Goal: Information Seeking & Learning: Understand process/instructions

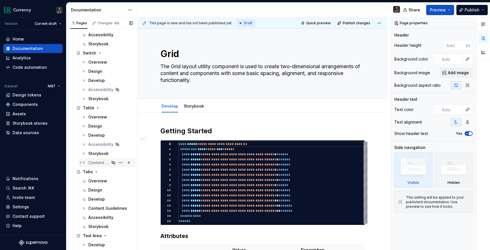
scroll to position [2379, 0]
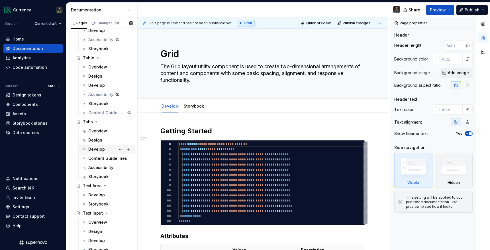
click at [97, 149] on div "Develop" at bounding box center [96, 149] width 17 height 6
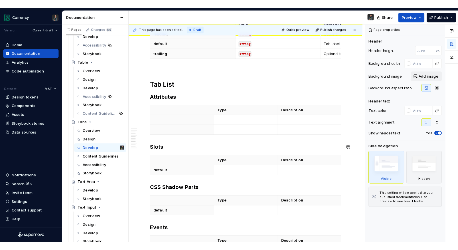
scroll to position [335, 0]
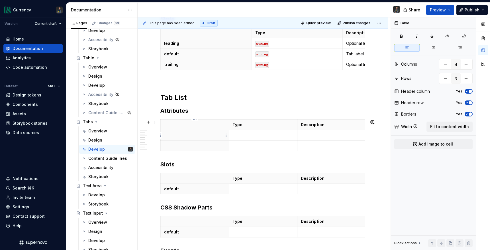
click at [216, 140] on th at bounding box center [195, 135] width 68 height 11
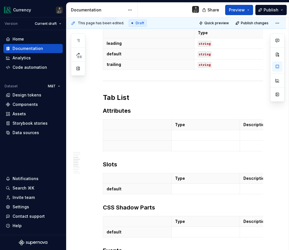
type textarea "*"
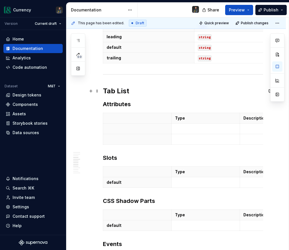
scroll to position [342, 0]
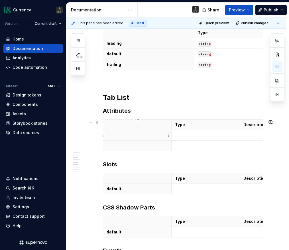
click at [137, 135] on p at bounding box center [137, 135] width 61 height 6
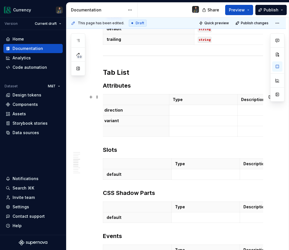
scroll to position [368, 0]
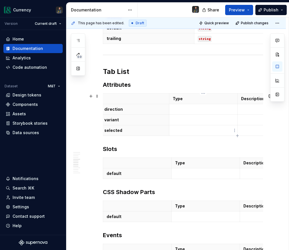
click at [180, 129] on p at bounding box center [203, 130] width 61 height 6
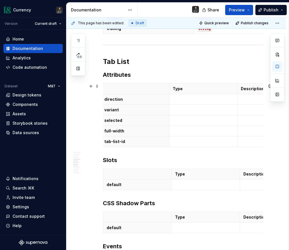
scroll to position [373, 0]
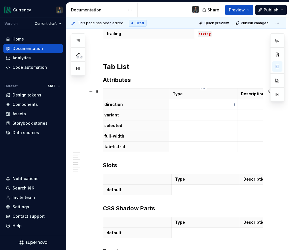
click at [189, 107] on p at bounding box center [203, 105] width 61 height 6
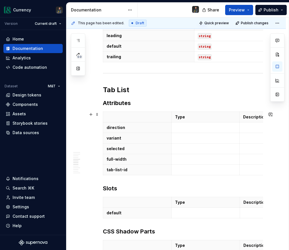
scroll to position [349, 0]
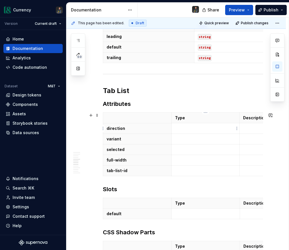
click at [184, 127] on p at bounding box center [205, 128] width 61 height 6
click at [196, 126] on p at bounding box center [205, 128] width 61 height 6
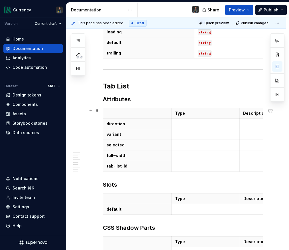
scroll to position [351, 0]
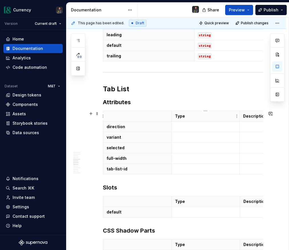
click at [208, 115] on p "Type" at bounding box center [205, 116] width 61 height 6
click at [180, 125] on p at bounding box center [205, 127] width 61 height 6
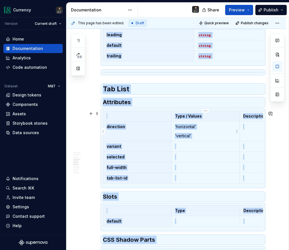
click at [208, 127] on p "‘horizontal’" at bounding box center [205, 127] width 61 height 6
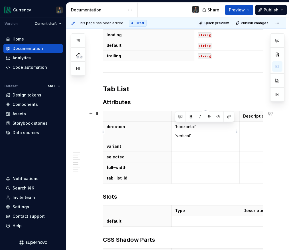
click at [194, 135] on p "‘vertical’" at bounding box center [205, 136] width 61 height 6
drag, startPoint x: 194, startPoint y: 135, endPoint x: 178, endPoint y: 128, distance: 18.2
click at [175, 129] on td "‘horizontal’ ‘vertical’" at bounding box center [205, 131] width 68 height 20
click at [252, 127] on p at bounding box center [273, 127] width 61 height 6
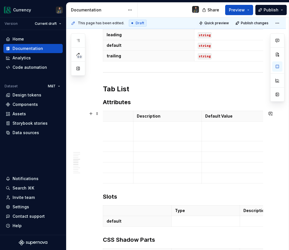
scroll to position [0, 111]
click at [232, 128] on p at bounding box center [231, 127] width 61 height 6
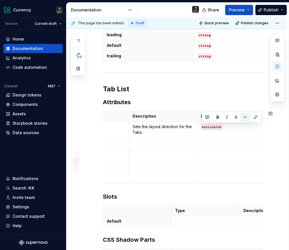
scroll to position [0, 0]
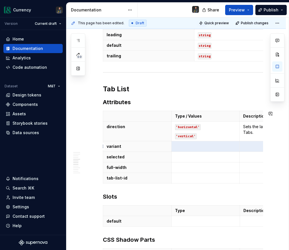
click at [259, 145] on p at bounding box center [273, 146] width 61 height 6
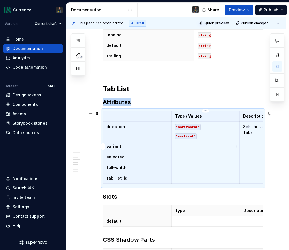
click at [225, 145] on p at bounding box center [205, 146] width 61 height 6
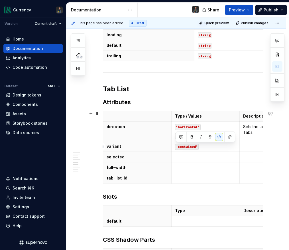
click at [249, 146] on p at bounding box center [273, 146] width 61 height 6
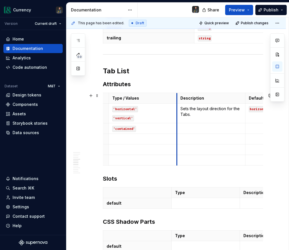
scroll to position [0, 92]
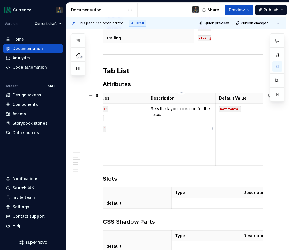
click at [181, 131] on td at bounding box center [181, 128] width 68 height 11
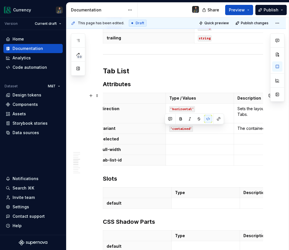
scroll to position [0, 0]
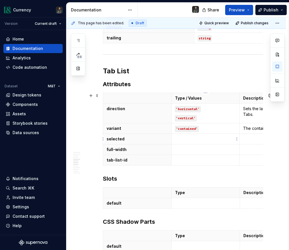
click at [181, 144] on td at bounding box center [205, 149] width 68 height 11
click at [207, 140] on p at bounding box center [205, 139] width 61 height 6
click at [188, 139] on p at bounding box center [205, 139] width 61 height 6
click at [190, 138] on p at bounding box center [205, 139] width 61 height 6
click at [188, 138] on p at bounding box center [205, 139] width 61 height 6
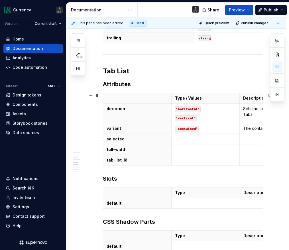
click at [253, 141] on p at bounding box center [273, 139] width 61 height 6
click at [259, 138] on p "Passes the" at bounding box center [273, 139] width 61 height 6
click at [263, 138] on p "Passes the" at bounding box center [273, 139] width 61 height 6
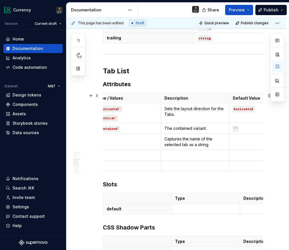
scroll to position [0, 111]
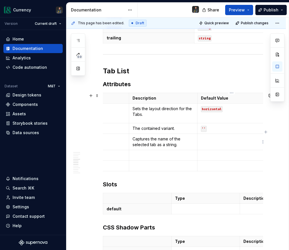
click at [213, 138] on p at bounding box center [231, 139] width 61 height 6
click at [126, 137] on td at bounding box center [95, 142] width 68 height 16
click at [117, 138] on p at bounding box center [94, 139] width 61 height 6
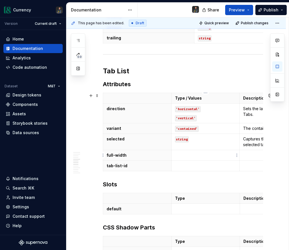
click at [185, 151] on td at bounding box center [205, 155] width 68 height 11
click at [254, 151] on td at bounding box center [274, 155] width 68 height 11
click at [252, 155] on p at bounding box center [273, 155] width 61 height 6
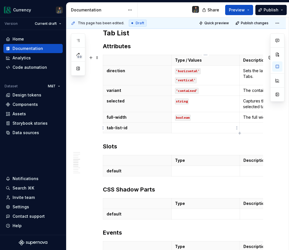
click at [193, 129] on p at bounding box center [205, 128] width 61 height 6
click at [255, 131] on td at bounding box center [274, 128] width 68 height 11
click at [257, 129] on p at bounding box center [273, 128] width 61 height 6
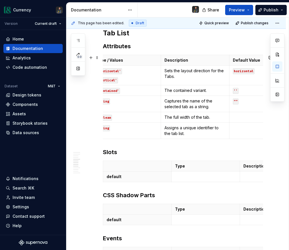
scroll to position [0, 111]
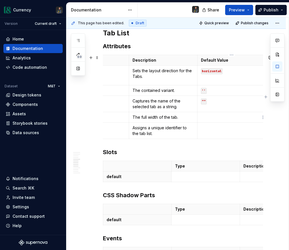
click at [216, 120] on p at bounding box center [231, 117] width 61 height 6
click at [214, 129] on p at bounding box center [231, 128] width 61 height 6
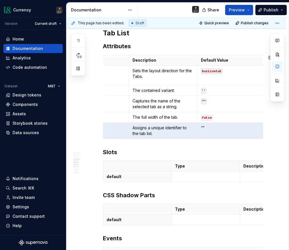
scroll to position [0, 71]
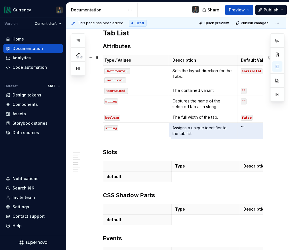
click at [253, 132] on td "““" at bounding box center [272, 131] width 68 height 16
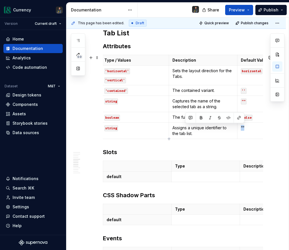
drag, startPoint x: 248, startPoint y: 129, endPoint x: 241, endPoint y: 129, distance: 7.1
click at [241, 129] on p "““" at bounding box center [271, 128] width 61 height 6
click at [266, 135] on div "**********" at bounding box center [176, 112] width 220 height 812
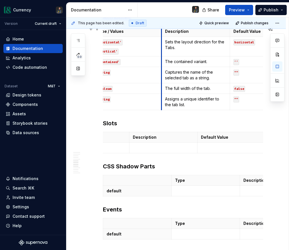
scroll to position [0, 111]
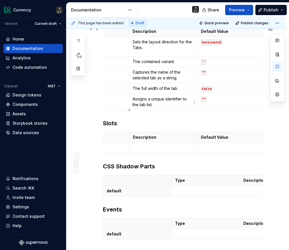
click at [159, 104] on p "Assigns a unique identifier to the tab list." at bounding box center [163, 101] width 61 height 11
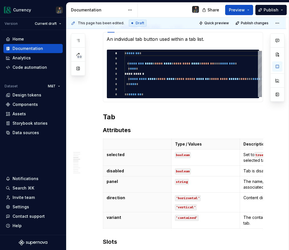
scroll to position [82, 0]
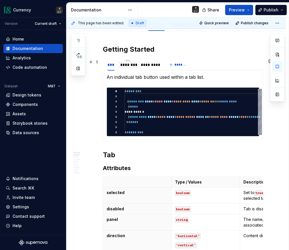
click at [128, 65] on div "********" at bounding box center [127, 65] width 15 height 6
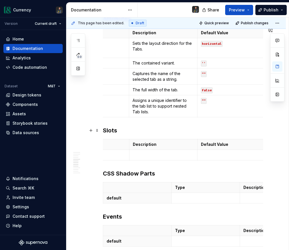
scroll to position [445, 0]
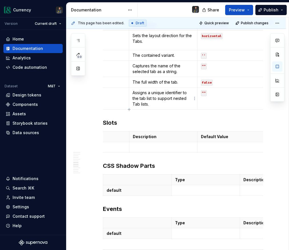
click at [140, 104] on p "Assigns a unique identifier to the tab list to support nested Tab lists." at bounding box center [163, 98] width 61 height 17
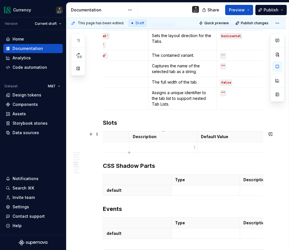
scroll to position [0, 0]
click at [189, 143] on td at bounding box center [205, 147] width 68 height 11
click at [253, 147] on p at bounding box center [274, 147] width 61 height 6
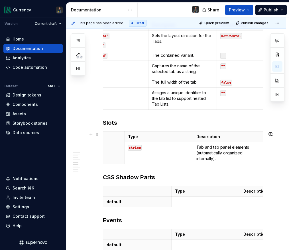
scroll to position [0, 111]
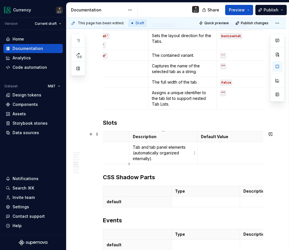
click at [165, 159] on p "Tab and tab panel elements (automatically organized internally)." at bounding box center [163, 152] width 61 height 17
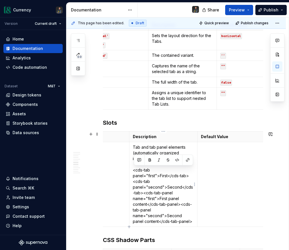
drag, startPoint x: 183, startPoint y: 222, endPoint x: 133, endPoint y: 169, distance: 72.8
click at [133, 169] on p "Tab and tab panel elements (automatically organized internally). <cds-tab panel…" at bounding box center [163, 184] width 61 height 80
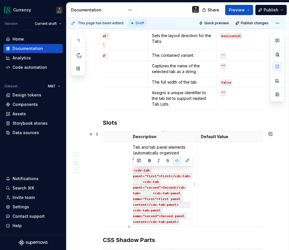
click at [141, 182] on code "<cds-tab panel="first">First</cds-tab> <cds-tab panel="second">Second</cds-tab>…" at bounding box center [163, 195] width 60 height 57
click at [192, 175] on code "<cds-tab panel="first">First</cds-tab> <cds-tab panel="second">Second</cds-tab>…" at bounding box center [163, 195] width 60 height 57
click at [143, 183] on code "<cds-tab panel="first">First</cds-tab> <cds-tab panel="second">Second</cds-tab>…" at bounding box center [163, 195] width 60 height 57
drag, startPoint x: 182, startPoint y: 223, endPoint x: 133, endPoint y: 168, distance: 73.1
click at [133, 168] on p "Tab and tab panel elements (automatically organized internally). <cds-tab panel…" at bounding box center [163, 184] width 61 height 80
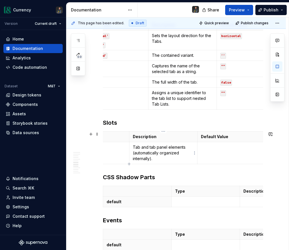
click at [173, 157] on p "Tab and tab panel elements (automatically organized internally)." at bounding box center [163, 152] width 61 height 17
click at [168, 159] on p "Tab and tab panel elements (automatically organized internally)." at bounding box center [163, 152] width 61 height 17
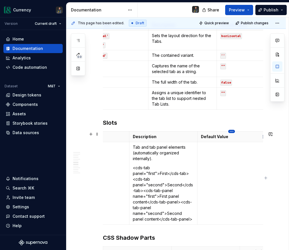
click at [231, 131] on html "Currency Version Current draft Home Documentation Analytics Code automation Dat…" at bounding box center [144, 125] width 289 height 250
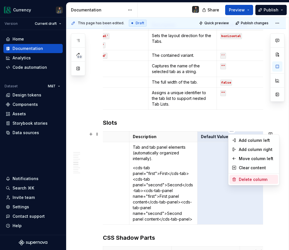
click at [246, 177] on div "Delete column" at bounding box center [257, 179] width 37 height 6
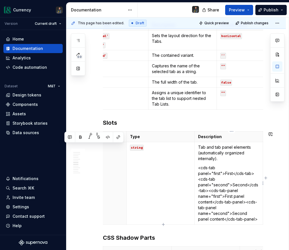
scroll to position [0, 42]
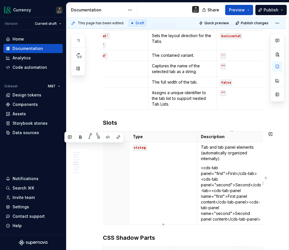
click at [217, 160] on p "Tab and tab panel elements (automatically organized internally)." at bounding box center [231, 152] width 61 height 17
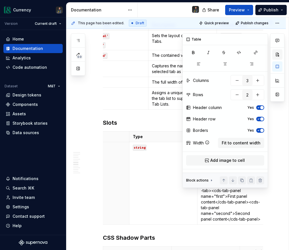
click at [278, 54] on button "button" at bounding box center [277, 54] width 10 height 10
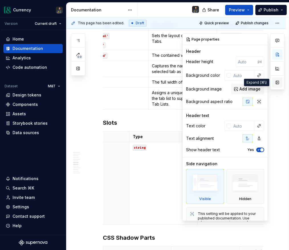
click at [280, 81] on button "button" at bounding box center [277, 82] width 10 height 10
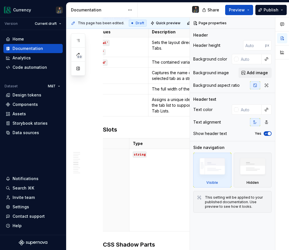
scroll to position [452, 0]
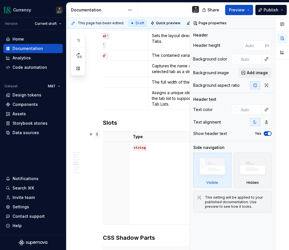
click at [99, 136] on span at bounding box center [97, 134] width 5 height 8
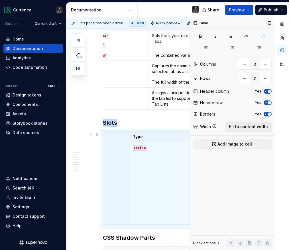
click at [251, 129] on span "Fit to content width" at bounding box center [248, 127] width 39 height 6
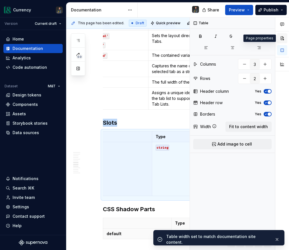
click at [283, 36] on button "button" at bounding box center [282, 38] width 10 height 10
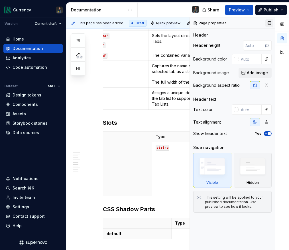
click at [270, 21] on button "button" at bounding box center [269, 23] width 8 height 8
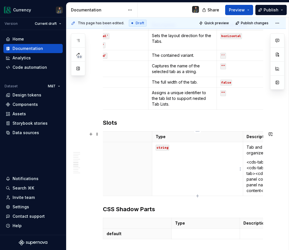
click at [181, 147] on p "string" at bounding box center [198, 147] width 84 height 6
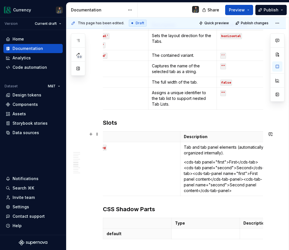
scroll to position [0, 111]
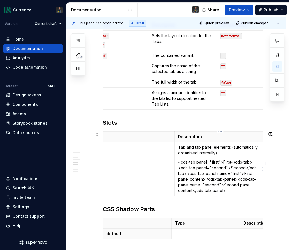
click at [194, 173] on p "<cds-tab panel="first">First</cds-tab> <cds-tab panel="second">Second</cds-tab>…" at bounding box center [220, 176] width 84 height 34
drag, startPoint x: 227, startPoint y: 192, endPoint x: 177, endPoint y: 163, distance: 57.3
click at [177, 163] on td "Tab and tab panel elements (automatically organized internally). <cds-tab panel…" at bounding box center [220, 169] width 91 height 54
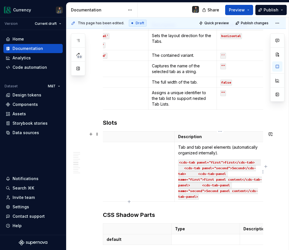
click at [182, 164] on code "<cds-tab panel="first">First</cds-tab> <cds-tab panel="second">Second</cds-tab>…" at bounding box center [220, 179] width 84 height 40
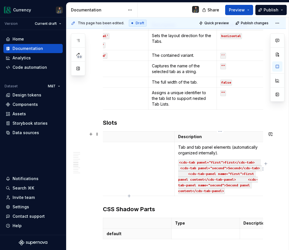
click at [185, 174] on code "<cds-tab panel="first">First</cds-tab> <cds-tab panel="second">Second</cds-tab>…" at bounding box center [220, 176] width 84 height 35
click at [235, 180] on code "<cds-tab panel="first">First</cds-tab> <cds-tab panel="second">Second</cds-tab>…" at bounding box center [220, 176] width 84 height 35
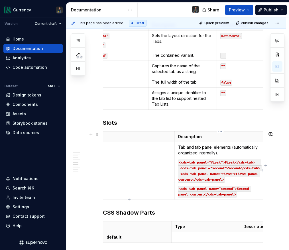
click at [254, 162] on code "<cds-tab panel="first">First</cds-tab> <cds-tab panel="second">Second</cds-tab>…" at bounding box center [220, 170] width 84 height 23
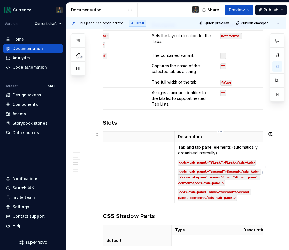
click at [187, 171] on code "<cds-tab panel="second">Second</cds-tab> <cds-tab-panel name="first">First pane…" at bounding box center [219, 177] width 83 height 17
click at [178, 176] on code "<cds-tab panel="second">Second</cds-tab> <cds-tab-panel name="first">First pane…" at bounding box center [219, 177] width 83 height 17
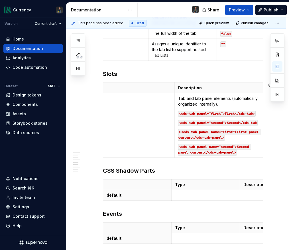
scroll to position [490, 0]
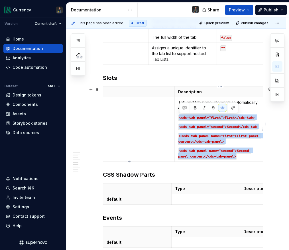
drag, startPoint x: 230, startPoint y: 157, endPoint x: 176, endPoint y: 117, distance: 67.2
click at [176, 117] on td "Tab and tab panel elements (automatically organized internally). <cds-tab panel…" at bounding box center [220, 129] width 91 height 64
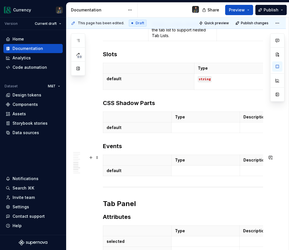
scroll to position [514, 0]
click at [124, 128] on p "default" at bounding box center [137, 127] width 61 height 6
click at [198, 125] on p at bounding box center [205, 127] width 61 height 6
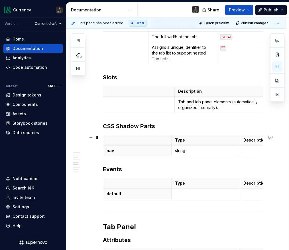
scroll to position [492, 0]
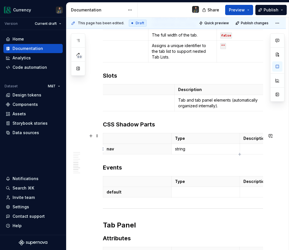
click at [252, 151] on p at bounding box center [274, 149] width 61 height 6
click at [188, 148] on p "string" at bounding box center [205, 149] width 61 height 6
click at [250, 147] on p at bounding box center [274, 149] width 61 height 6
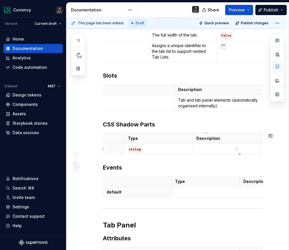
scroll to position [0, 2]
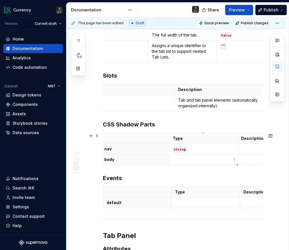
click at [199, 161] on p at bounding box center [203, 160] width 61 height 6
click at [251, 151] on p at bounding box center [271, 149] width 61 height 6
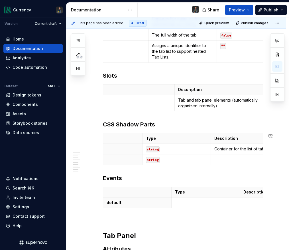
scroll to position [0, 31]
click at [212, 149] on p "Container for the list of tabs." at bounding box center [242, 149] width 61 height 6
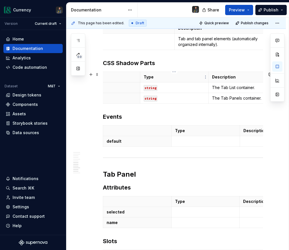
scroll to position [0, 0]
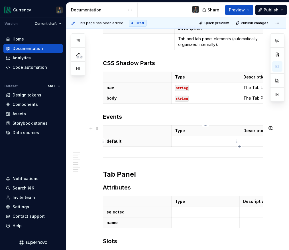
click at [186, 145] on td at bounding box center [205, 141] width 68 height 11
click at [114, 142] on p "default" at bounding box center [137, 141] width 61 height 6
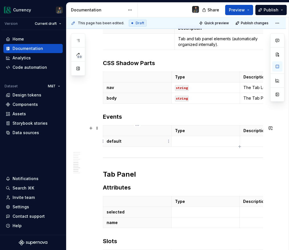
click at [114, 142] on p "default" at bounding box center [137, 141] width 61 height 6
click at [194, 141] on p at bounding box center [205, 141] width 61 height 6
click at [251, 141] on p at bounding box center [274, 141] width 61 height 6
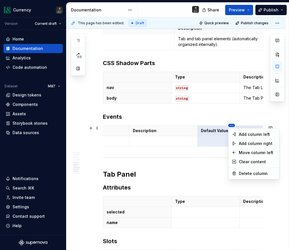
click at [230, 126] on html "Currency Version Current draft Home Documentation Analytics Code automation Dat…" at bounding box center [144, 125] width 289 height 250
click at [248, 172] on div "Delete column" at bounding box center [257, 174] width 37 height 6
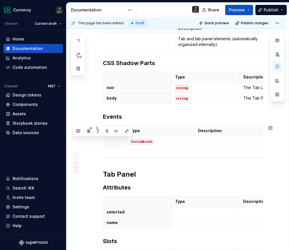
scroll to position [0, 34]
click at [222, 142] on p at bounding box center [240, 141] width 61 height 6
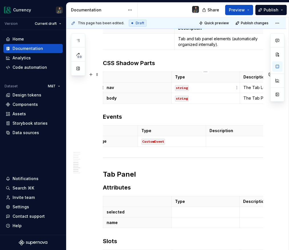
click at [213, 90] on p "string" at bounding box center [205, 88] width 61 height 6
click at [226, 141] on p at bounding box center [240, 141] width 61 height 6
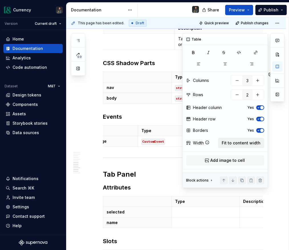
click at [240, 143] on span "Fit to content width" at bounding box center [241, 143] width 39 height 6
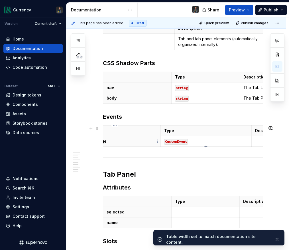
click at [151, 142] on p "cds-tab-change" at bounding box center [115, 141] width 84 height 6
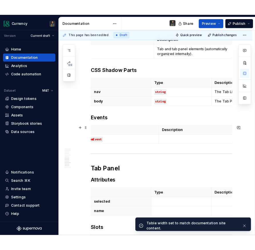
scroll to position [0, 111]
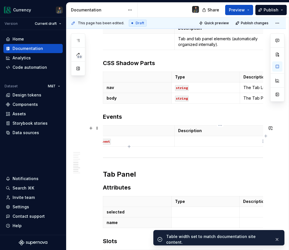
click at [202, 139] on p at bounding box center [220, 141] width 84 height 6
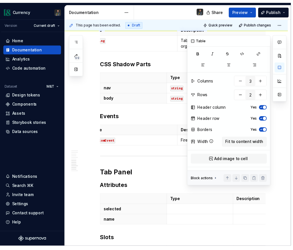
scroll to position [0, 94]
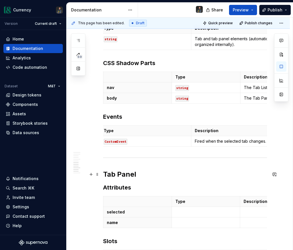
click at [191, 211] on p at bounding box center [205, 212] width 61 height 6
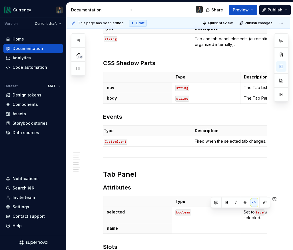
scroll to position [648, 0]
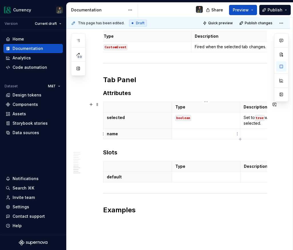
click at [188, 135] on p at bounding box center [205, 134] width 61 height 6
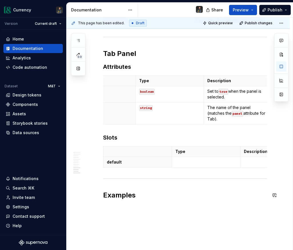
scroll to position [675, 0]
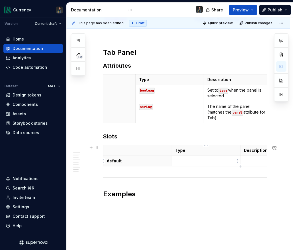
click at [193, 163] on p at bounding box center [205, 161] width 61 height 6
click at [188, 161] on p at bounding box center [195, 161] width 61 height 6
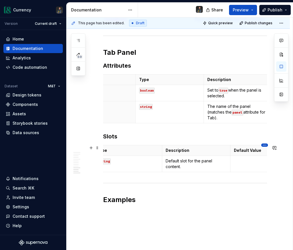
click at [264, 146] on html "Currency Version Current draft Home Documentation Analytics Code automation Dat…" at bounding box center [146, 125] width 293 height 250
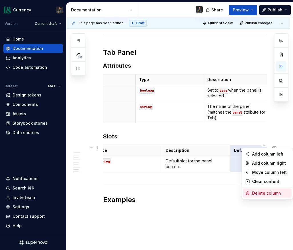
click at [261, 192] on div "Delete column" at bounding box center [270, 193] width 37 height 6
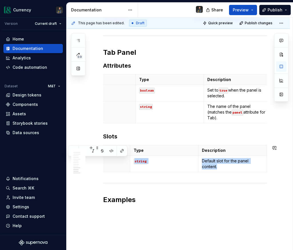
scroll to position [0, 39]
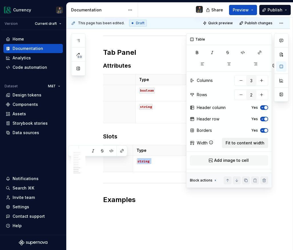
click at [234, 143] on span "Fit to content width" at bounding box center [244, 143] width 39 height 6
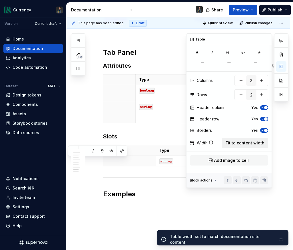
scroll to position [0, 84]
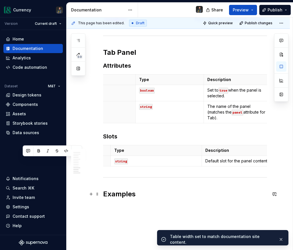
click at [138, 194] on h2 "Examples" at bounding box center [185, 193] width 164 height 9
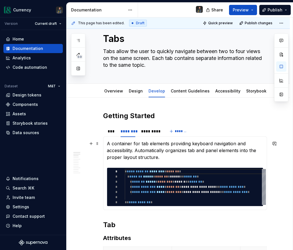
scroll to position [0, 0]
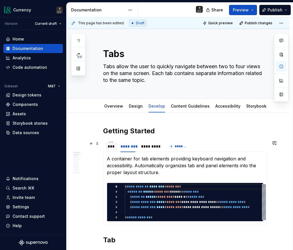
click at [112, 146] on div "***" at bounding box center [110, 146] width 7 height 6
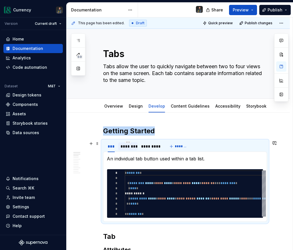
click at [126, 145] on div "********" at bounding box center [127, 146] width 15 height 6
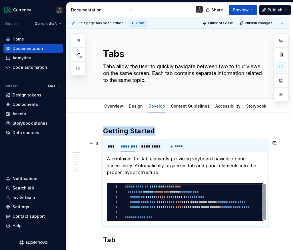
click at [148, 146] on div "*********" at bounding box center [150, 146] width 19 height 6
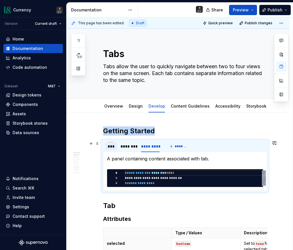
click at [115, 146] on div "***" at bounding box center [111, 146] width 12 height 8
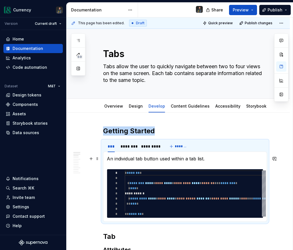
click at [215, 156] on p "An individual tab button used within a tab list." at bounding box center [185, 158] width 156 height 7
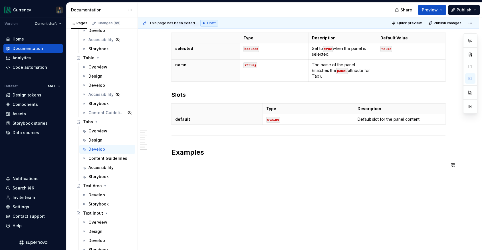
type textarea "*"
